Goal: Find specific page/section: Find specific page/section

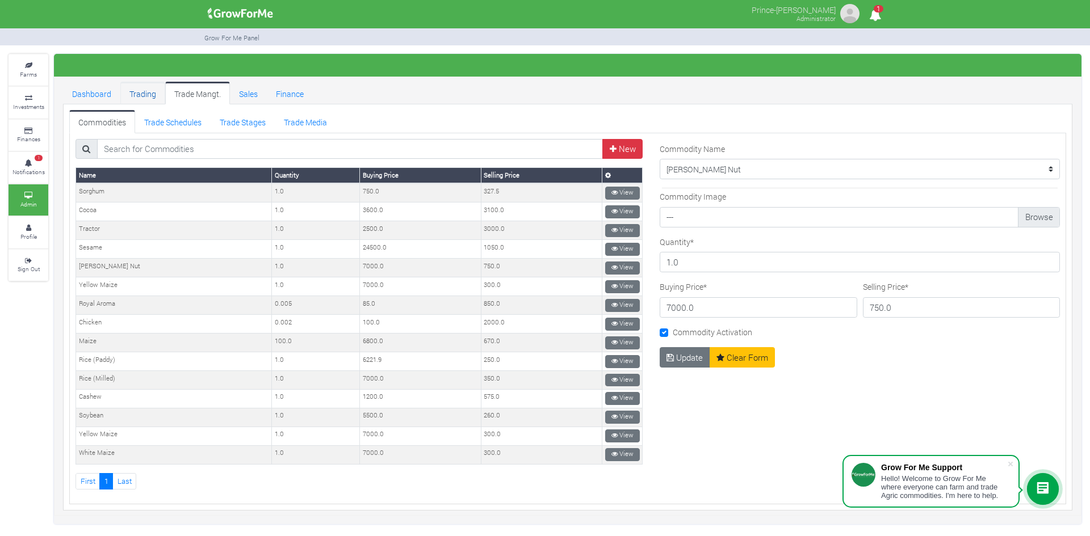
click at [141, 90] on link "Trading" at bounding box center [142, 93] width 45 height 23
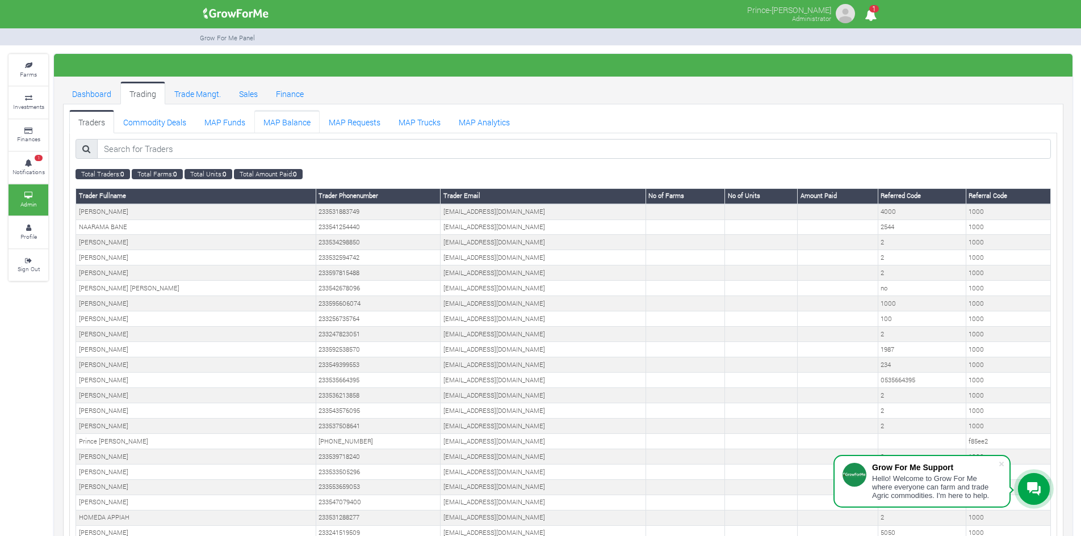
click at [288, 114] on link "MAP Balance" at bounding box center [286, 121] width 65 height 23
